Goal: Navigation & Orientation: Find specific page/section

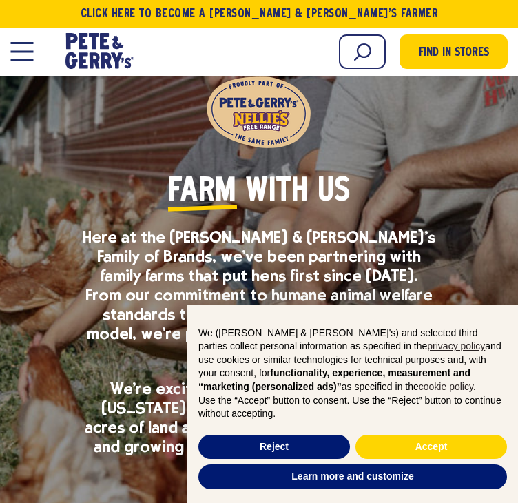
scroll to position [126, 0]
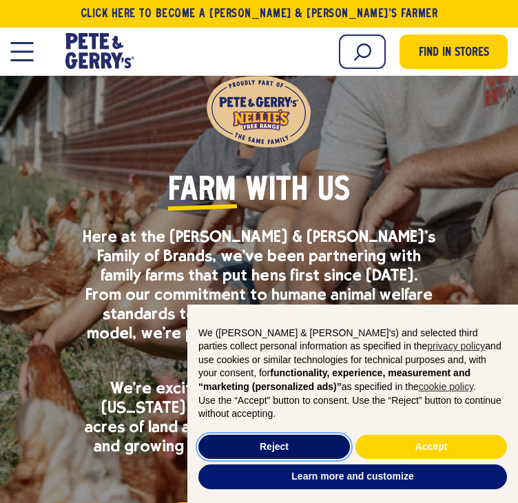
click at [293, 440] on button "Reject" at bounding box center [274, 447] width 152 height 25
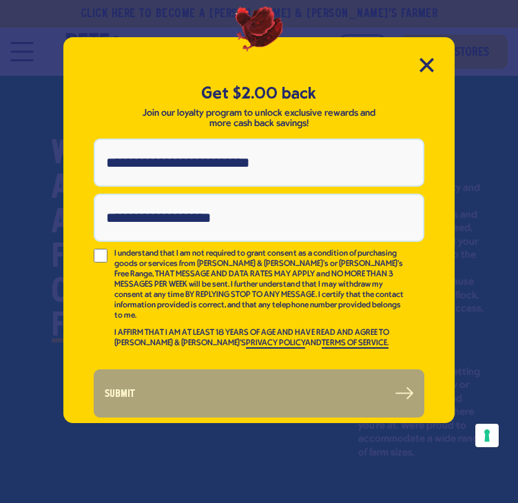
scroll to position [820, 0]
click at [429, 54] on div "Get $2.00 back Join our loyalty program to unlock exclusive rewards and more ca…" at bounding box center [258, 230] width 391 height 386
click at [427, 58] on icon "Close Modal" at bounding box center [427, 65] width 14 height 14
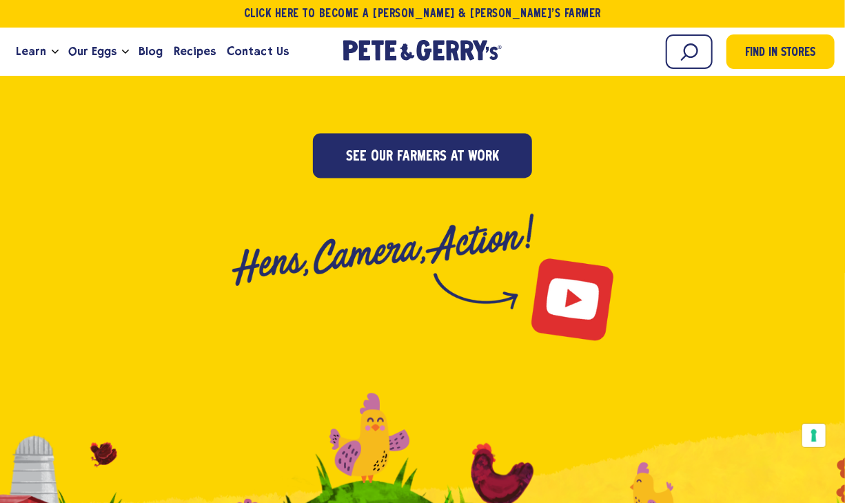
scroll to position [3234, 0]
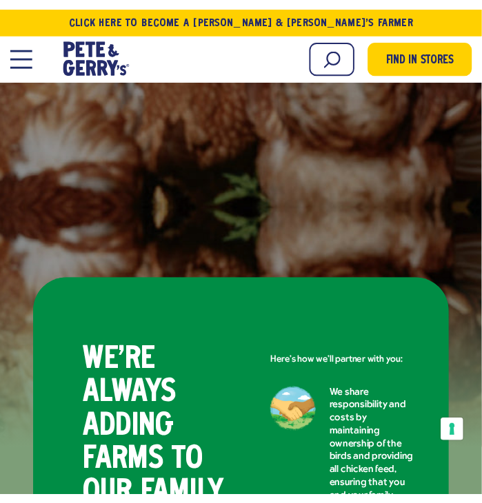
scroll to position [609, 0]
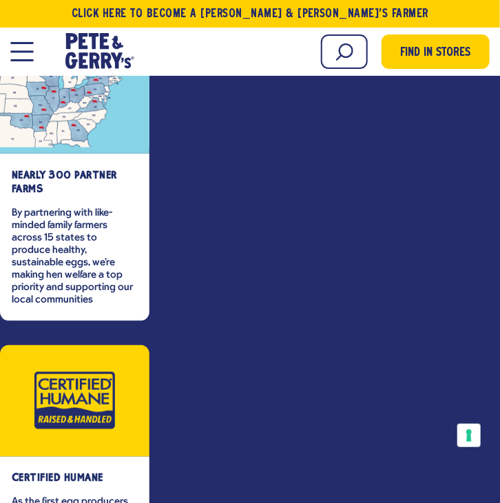
scroll to position [2823, 0]
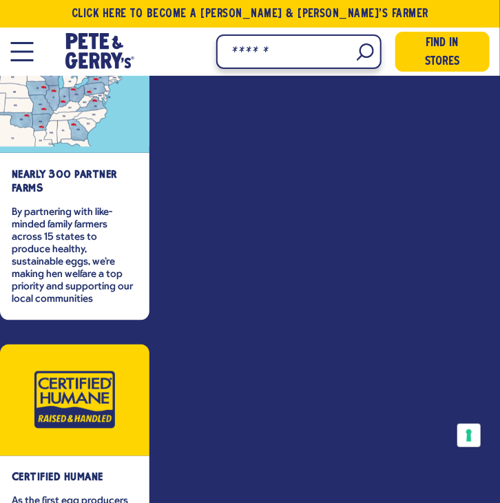
click at [354, 52] on input "Search" at bounding box center [298, 51] width 165 height 34
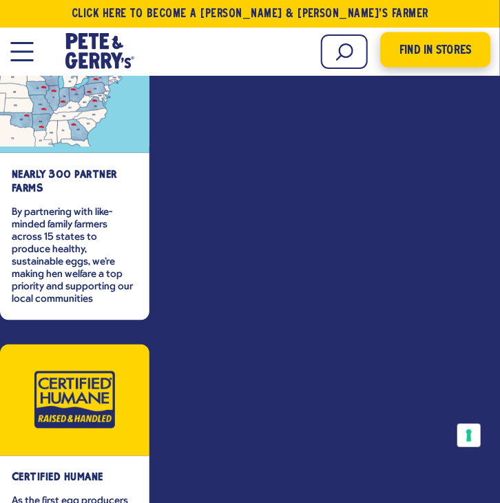
click at [413, 50] on span "Find in Stores" at bounding box center [436, 50] width 72 height 19
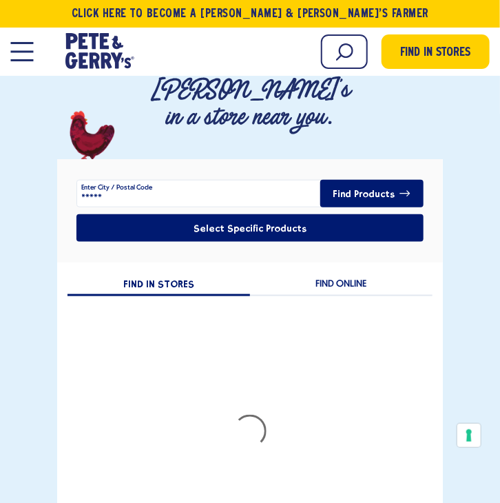
scroll to position [238, 0]
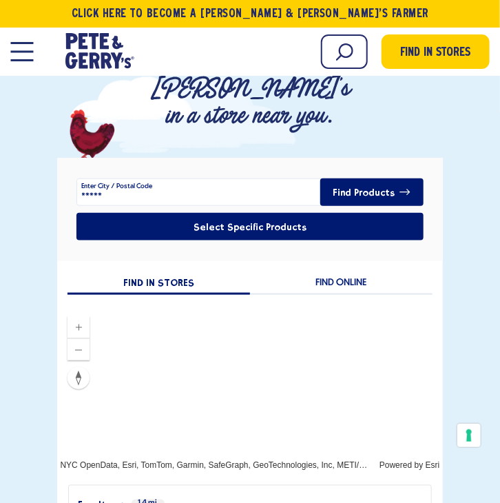
click at [25, 57] on button "Open Mobile Menu Modal Dialog" at bounding box center [21, 51] width 23 height 19
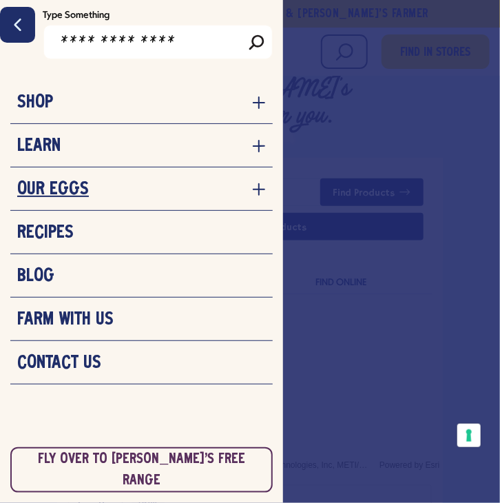
click at [70, 185] on h3 "Our Eggs" at bounding box center [53, 189] width 72 height 21
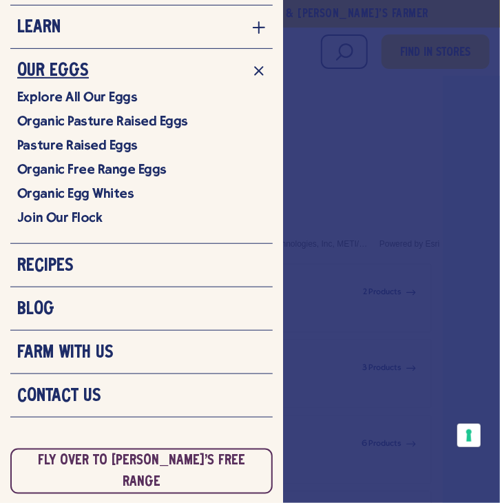
scroll to position [460, 0]
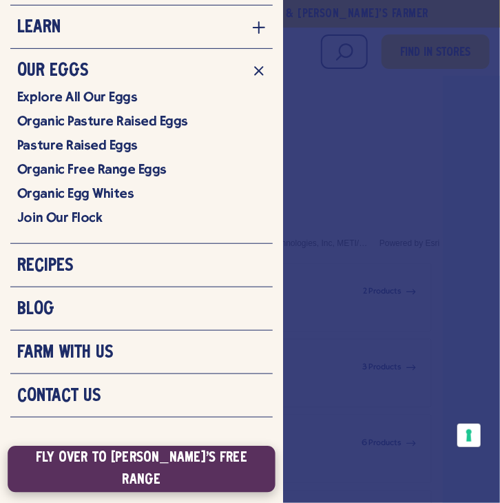
click at [138, 468] on link "Fly Over to [PERSON_NAME]'s Free Range" at bounding box center [142, 469] width 268 height 46
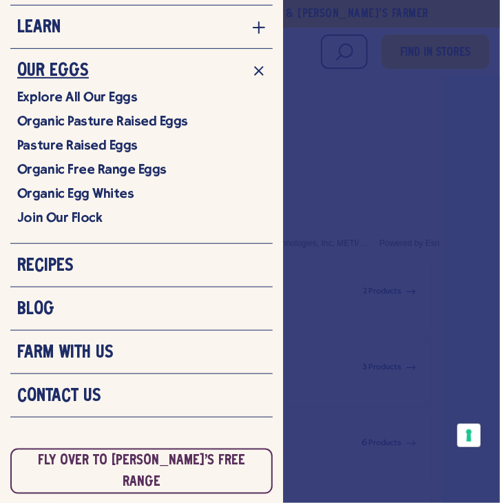
click at [250, 70] on icon "navigation menu for the site" at bounding box center [258, 70] width 17 height 17
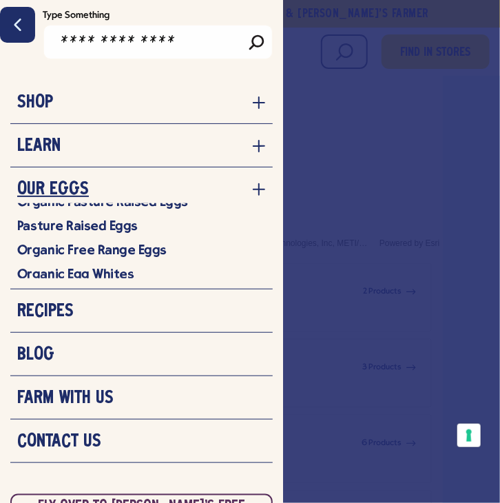
scroll to position [0, 0]
